Goal: Task Accomplishment & Management: Manage account settings

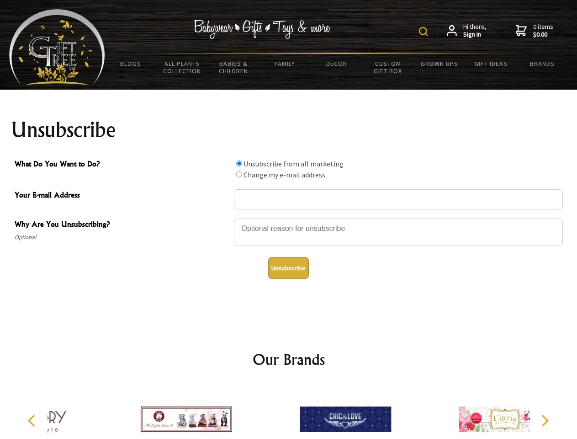
click at [425, 32] on img at bounding box center [423, 31] width 9 height 9
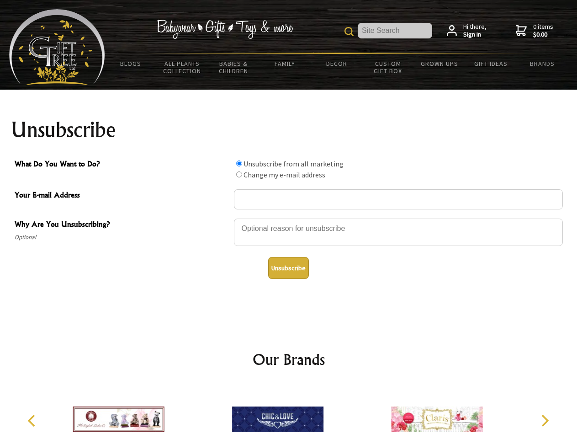
click at [289, 218] on div at bounding box center [398, 234] width 329 height 32
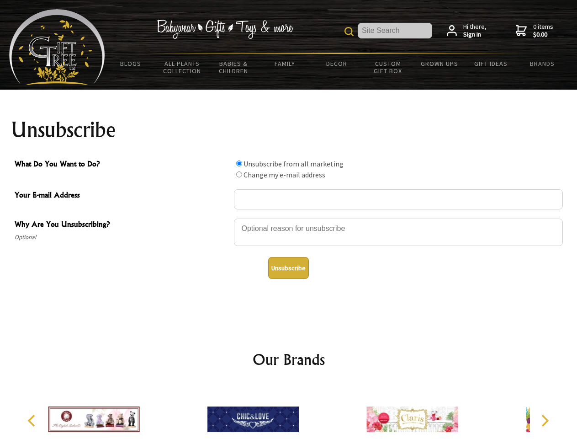
click at [239, 163] on input "What Do You Want to Do?" at bounding box center [239, 163] width 6 height 6
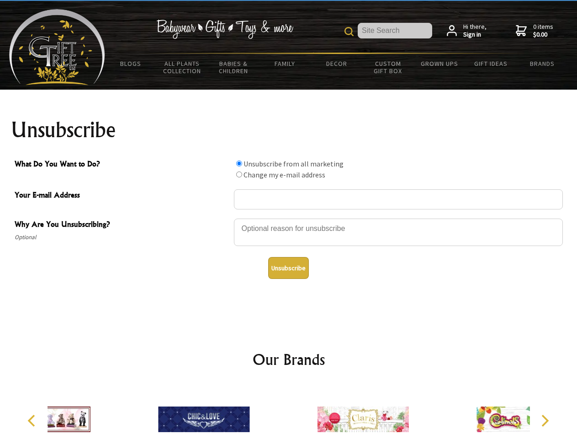
click at [239, 174] on input "What Do You Want to Do?" at bounding box center [239, 174] width 6 height 6
radio input "true"
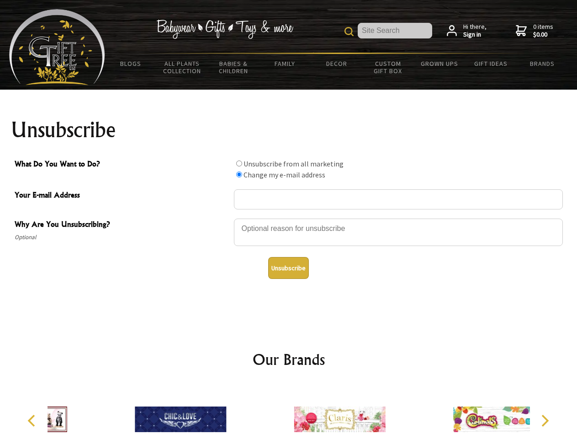
click at [288, 268] on button "Unsubscribe" at bounding box center [288, 268] width 41 height 22
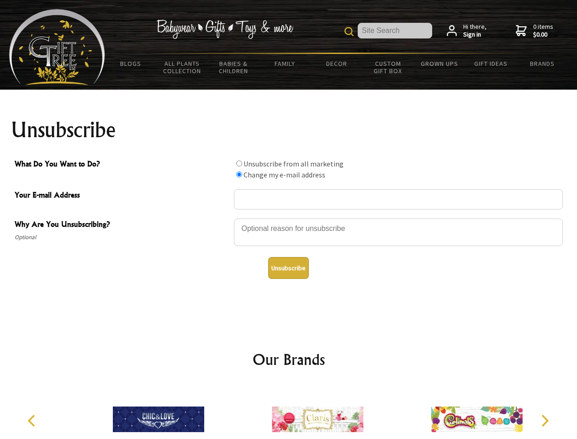
click at [33, 421] on icon "Previous" at bounding box center [33, 421] width 12 height 12
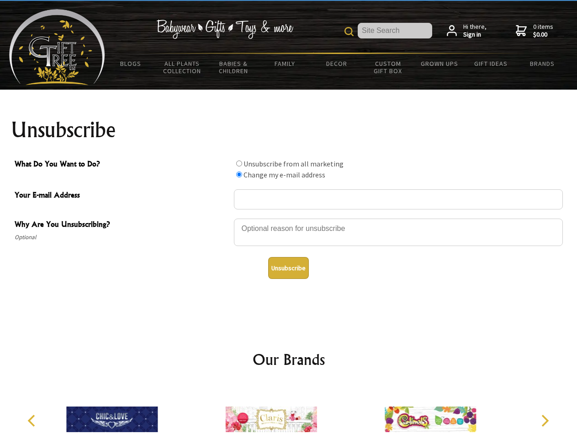
click at [545, 421] on icon "Next" at bounding box center [545, 421] width 12 height 12
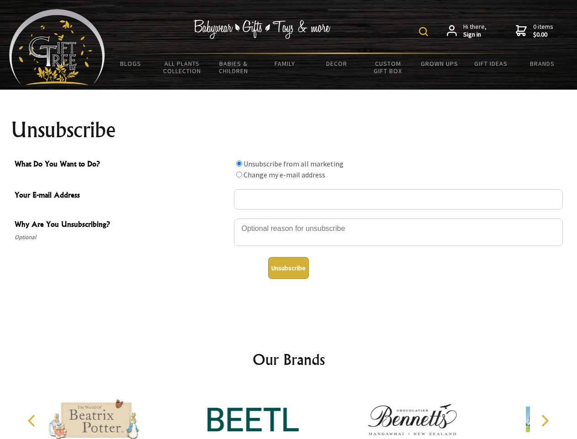
click at [425, 32] on img at bounding box center [423, 31] width 9 height 9
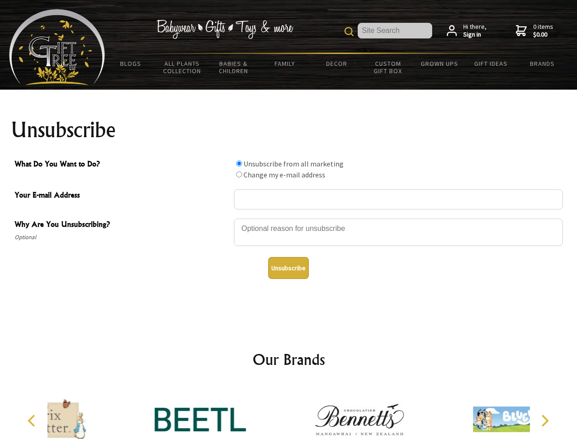
click at [289, 218] on div at bounding box center [398, 234] width 329 height 32
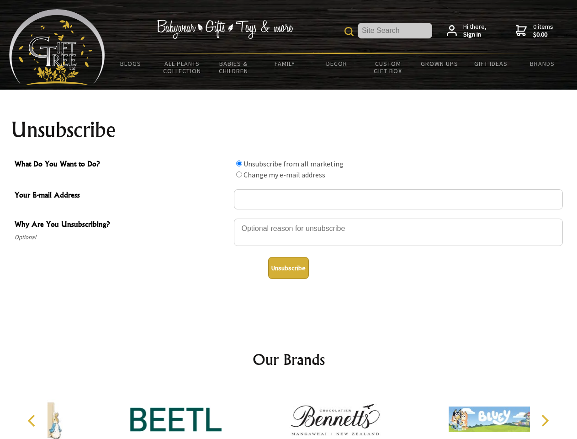
click at [239, 163] on input "What Do You Want to Do?" at bounding box center [239, 163] width 6 height 6
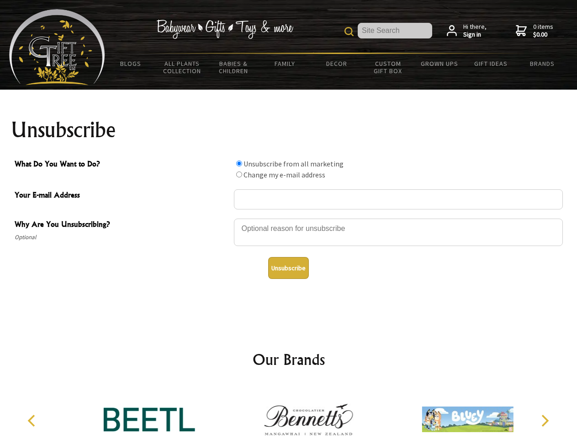
click at [239, 174] on input "What Do You Want to Do?" at bounding box center [239, 174] width 6 height 6
radio input "true"
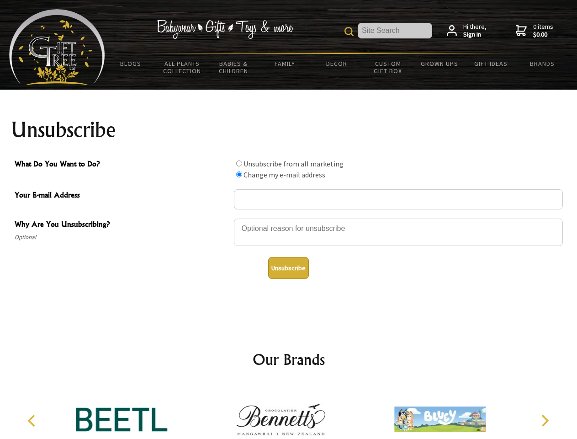
click at [288, 268] on button "Unsubscribe" at bounding box center [288, 268] width 41 height 22
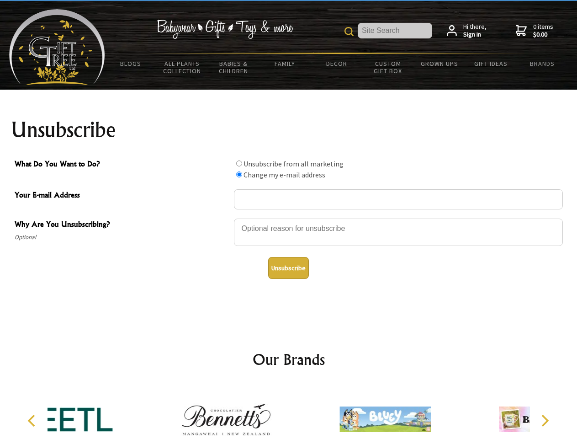
click at [289, 412] on div at bounding box center [226, 420] width 159 height 71
click at [33, 421] on icon "Previous" at bounding box center [33, 421] width 12 height 12
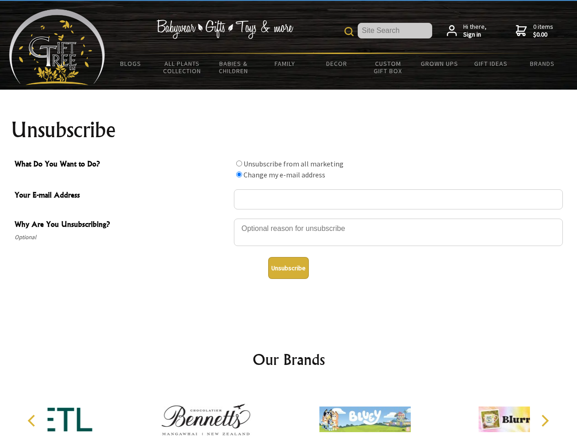
click at [545, 421] on icon "Next" at bounding box center [545, 421] width 12 height 12
